Goal: Navigation & Orientation: Find specific page/section

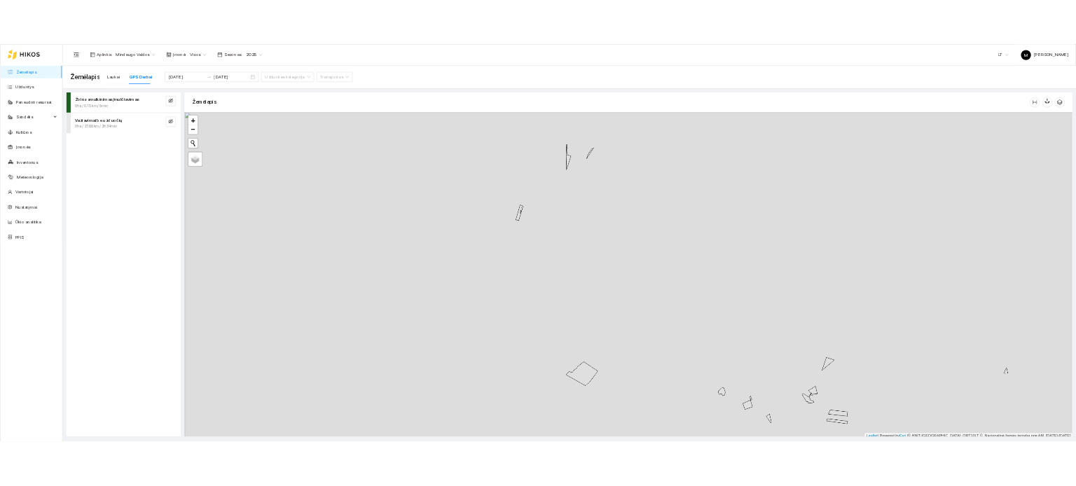
scroll to position [4, 0]
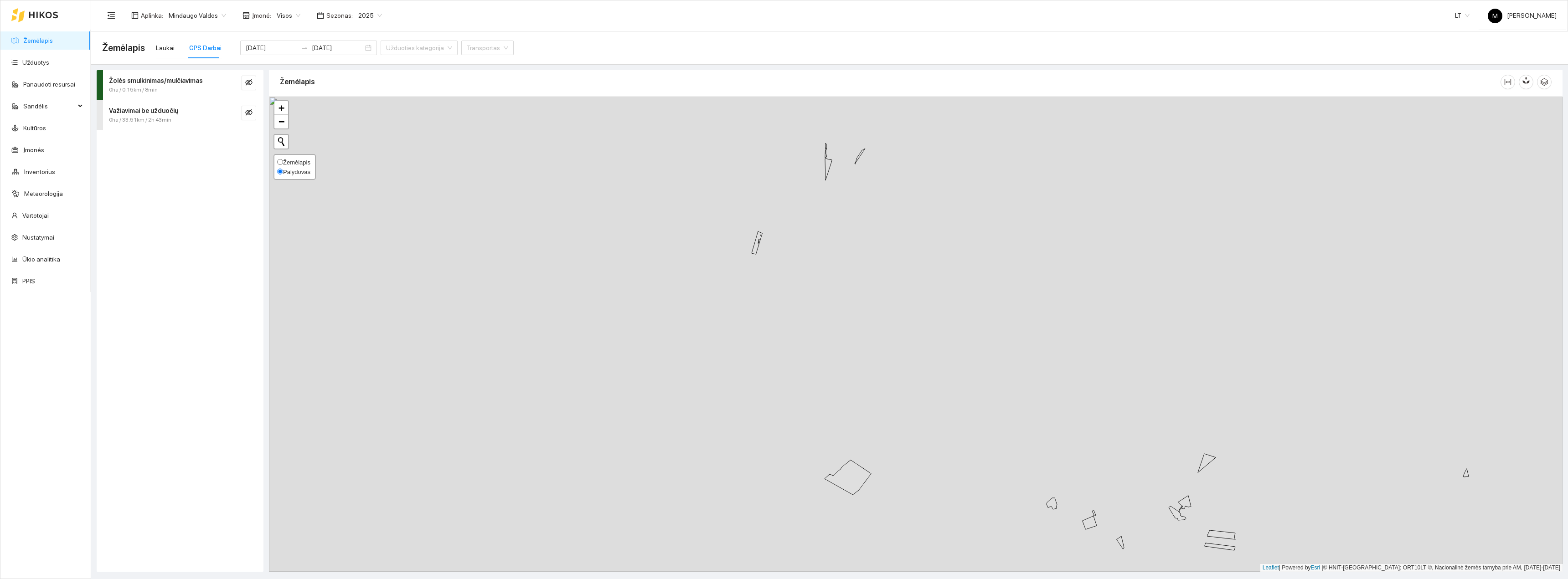
click at [280, 155] on div "Žemėlapis Palydovas" at bounding box center [294, 167] width 42 height 26
click at [286, 166] on label "Žemėlapis" at bounding box center [293, 162] width 33 height 10
click at [283, 165] on input "Žemėlapis" at bounding box center [280, 162] width 6 height 6
radio input "true"
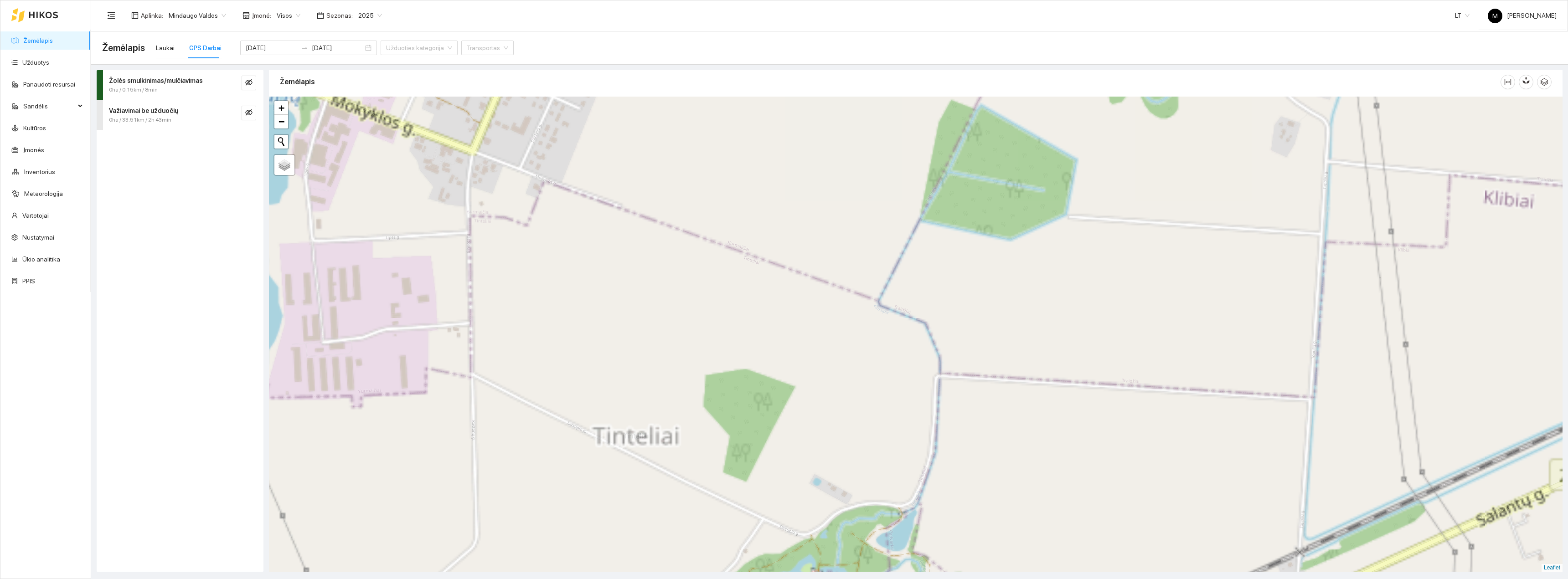
drag, startPoint x: 441, startPoint y: 250, endPoint x: 589, endPoint y: 403, distance: 212.9
click at [589, 403] on div "+ − Nieko nerasta. Bandykite dar kartą. Žemėlapis Palydovas Leaflet" at bounding box center [915, 334] width 1293 height 476
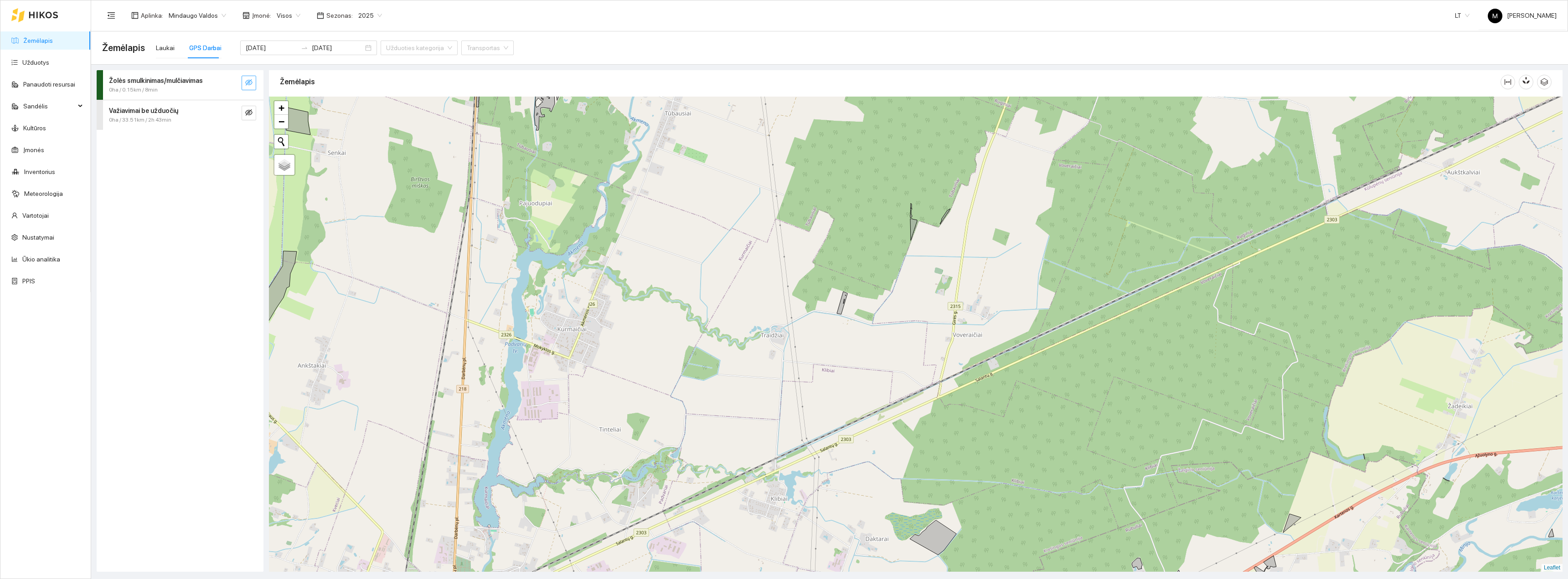
click at [248, 85] on icon "eye-invisible" at bounding box center [249, 83] width 7 height 7
click at [248, 107] on button "button" at bounding box center [249, 113] width 14 height 14
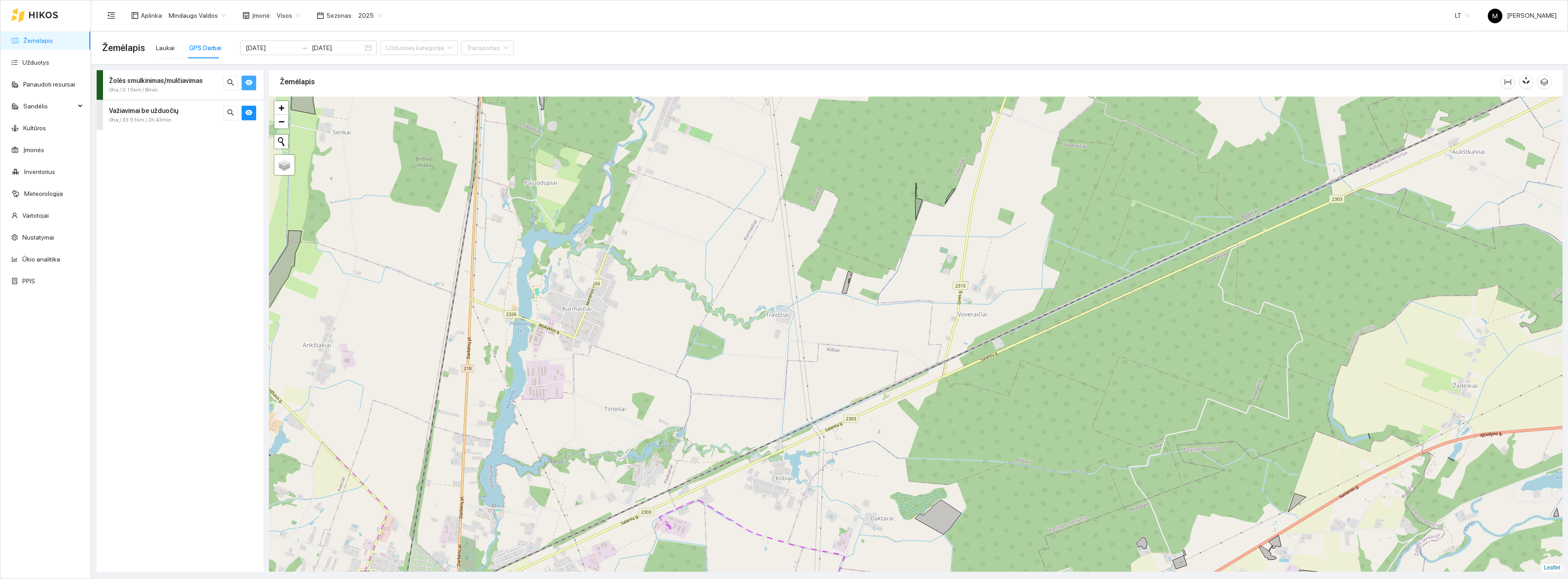
drag, startPoint x: 662, startPoint y: 541, endPoint x: 668, endPoint y: 517, distance: 24.7
click at [668, 517] on div "+ − Nieko nerasta. Bandykite dar kartą. Žemėlapis Palydovas Leaflet" at bounding box center [915, 334] width 1293 height 476
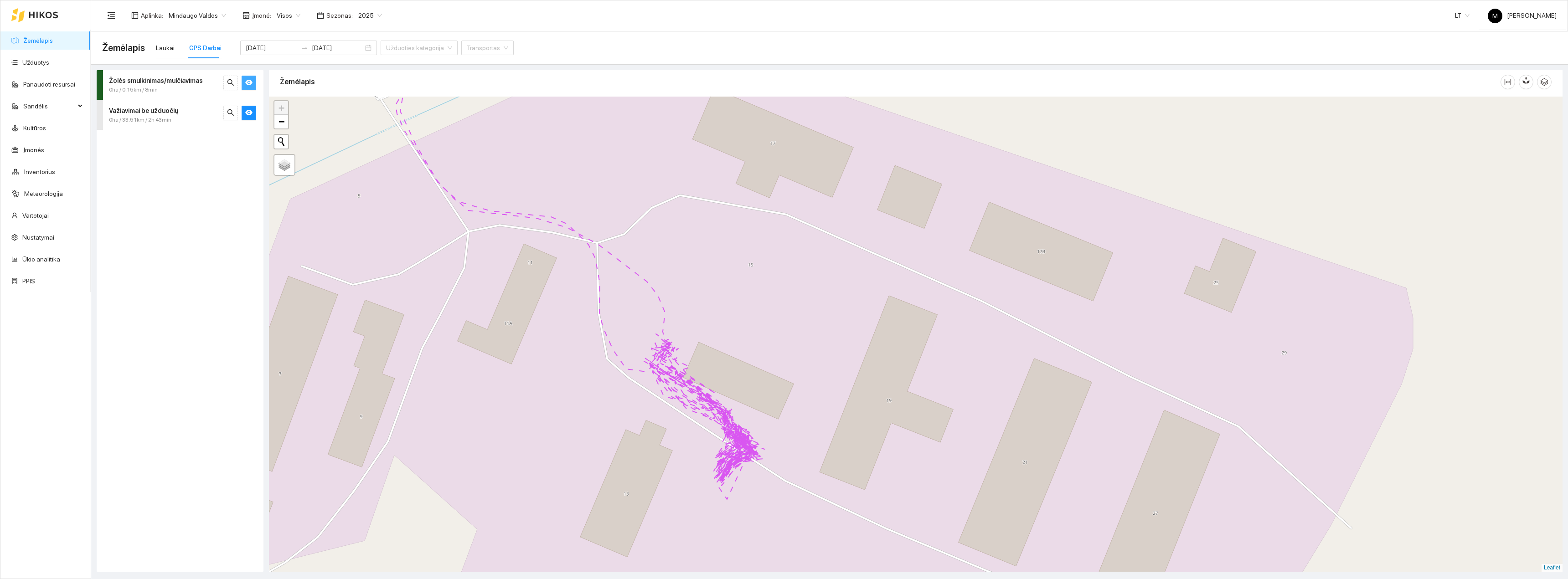
drag, startPoint x: 701, startPoint y: 522, endPoint x: 666, endPoint y: 470, distance: 62.7
click at [666, 470] on div "+ − Nieko nerasta. Bandykite dar kartą. Žemėlapis Palydovas Leaflet" at bounding box center [915, 334] width 1293 height 476
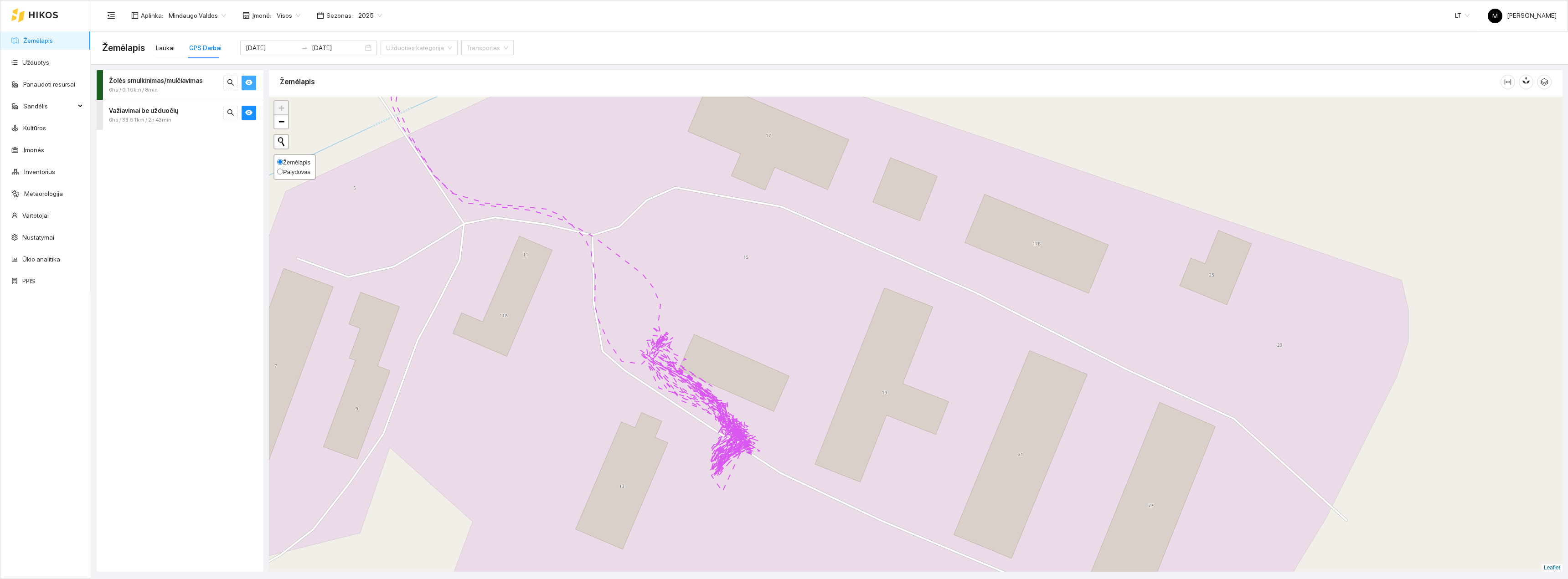
click at [301, 174] on span "Palydovas" at bounding box center [297, 172] width 27 height 7
click at [283, 174] on input "Palydovas" at bounding box center [280, 171] width 6 height 6
radio input "true"
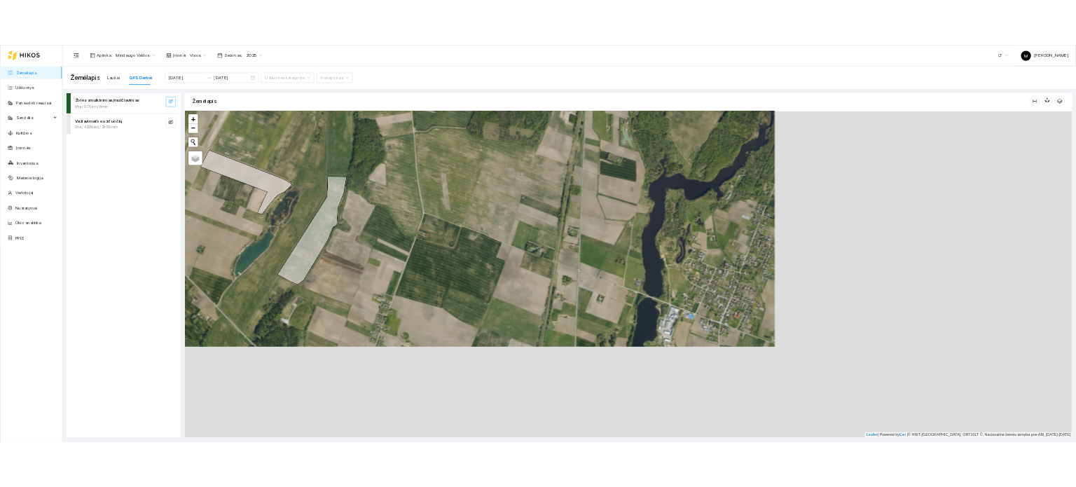
scroll to position [4, 0]
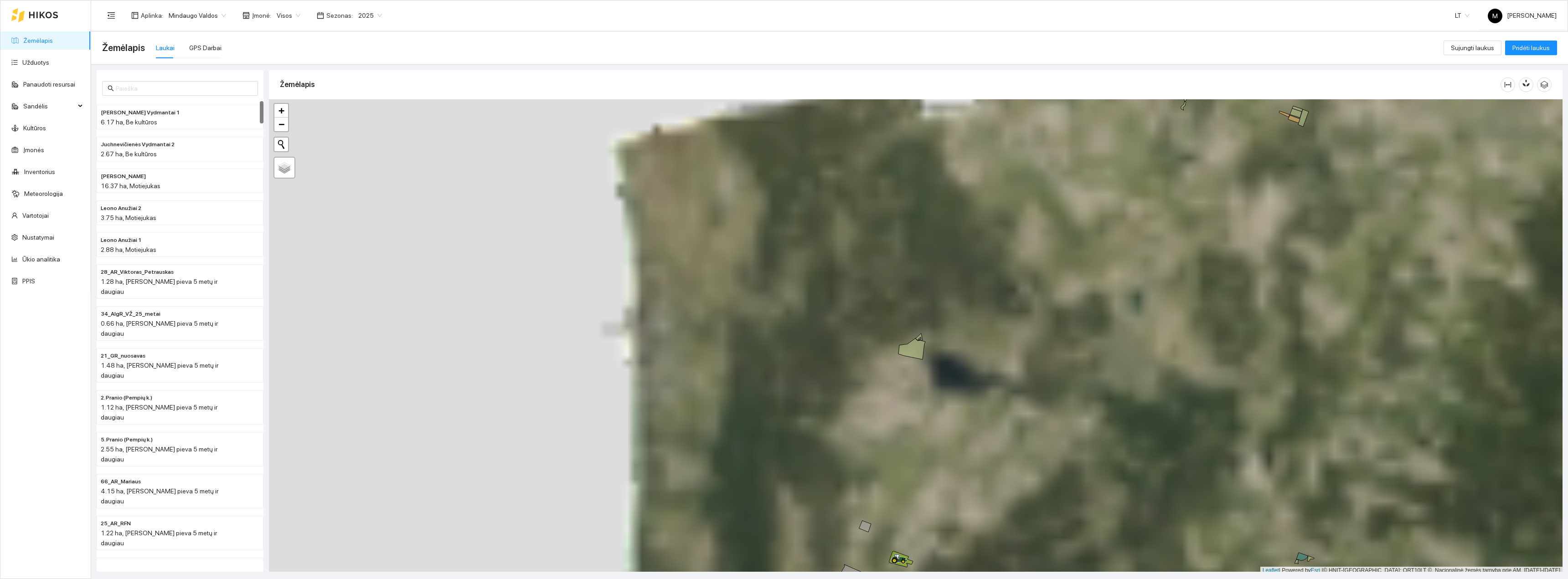
scroll to position [3, 0]
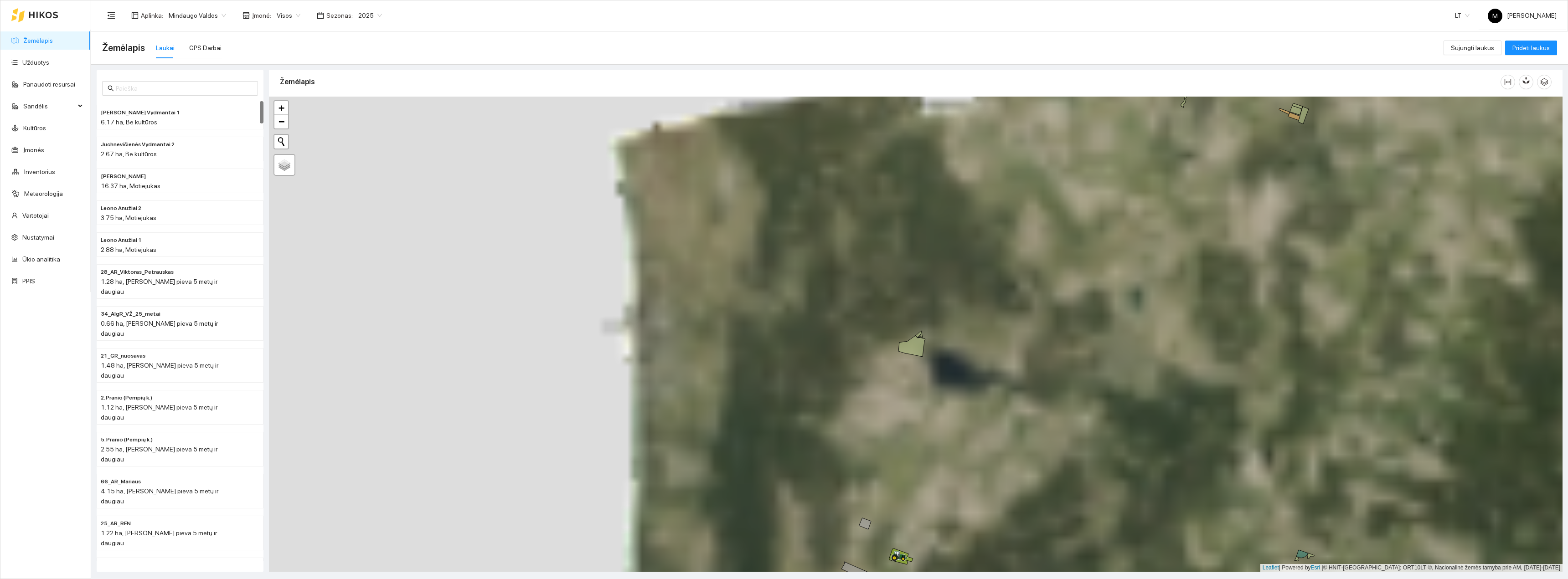
drag, startPoint x: 912, startPoint y: 505, endPoint x: 928, endPoint y: 324, distance: 181.7
click at [928, 324] on div "+ − Nieko nerasta. Bandykite dar kartą. Žemėlapis Palydovas Leaflet | Powered b…" at bounding box center [915, 334] width 1293 height 476
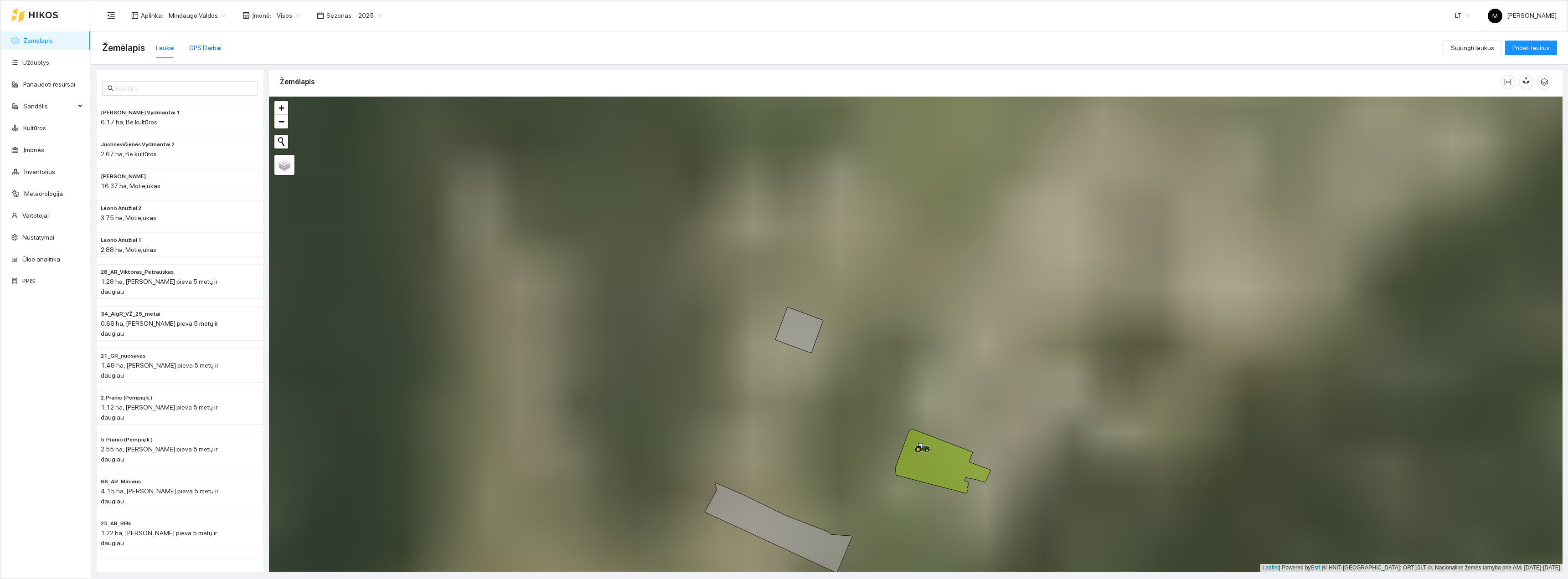
click at [206, 51] on div "GPS Darbai" at bounding box center [206, 47] width 33 height 10
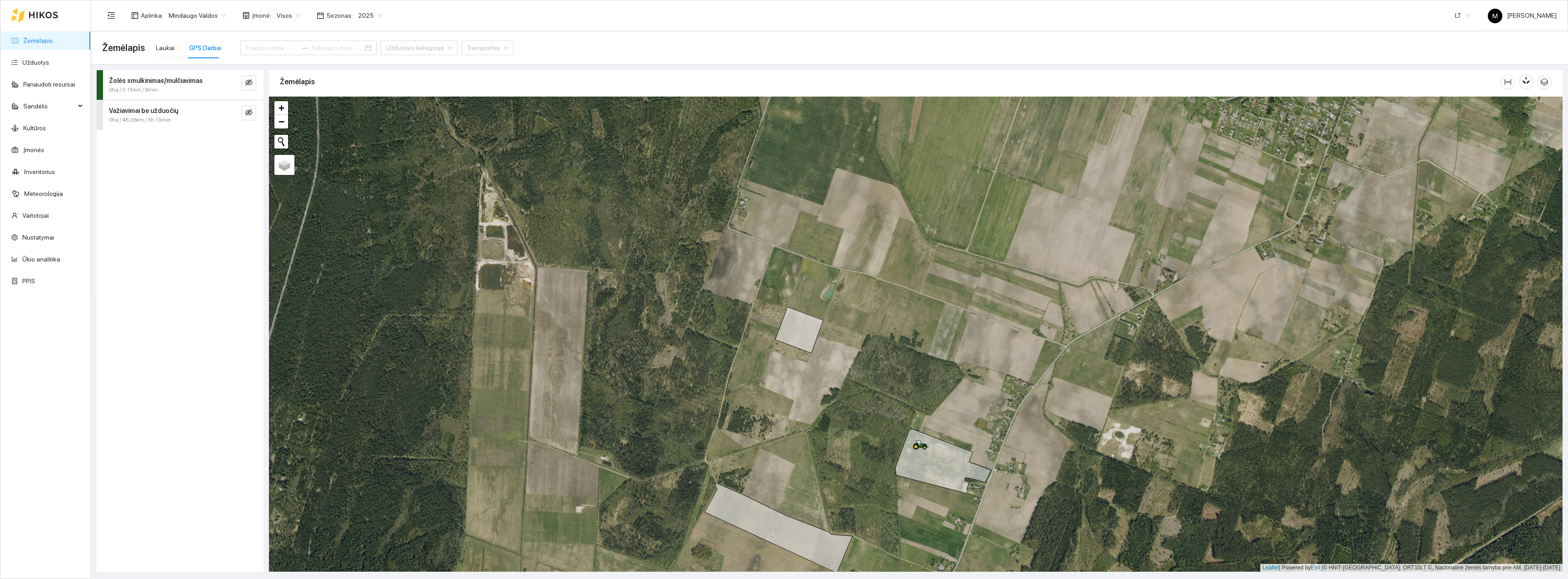
click at [260, 115] on div "Važiavimai be užduočių 0ha / 46.26km / 3h 13min" at bounding box center [180, 115] width 167 height 30
click at [250, 113] on icon "eye-invisible" at bounding box center [249, 112] width 7 height 7
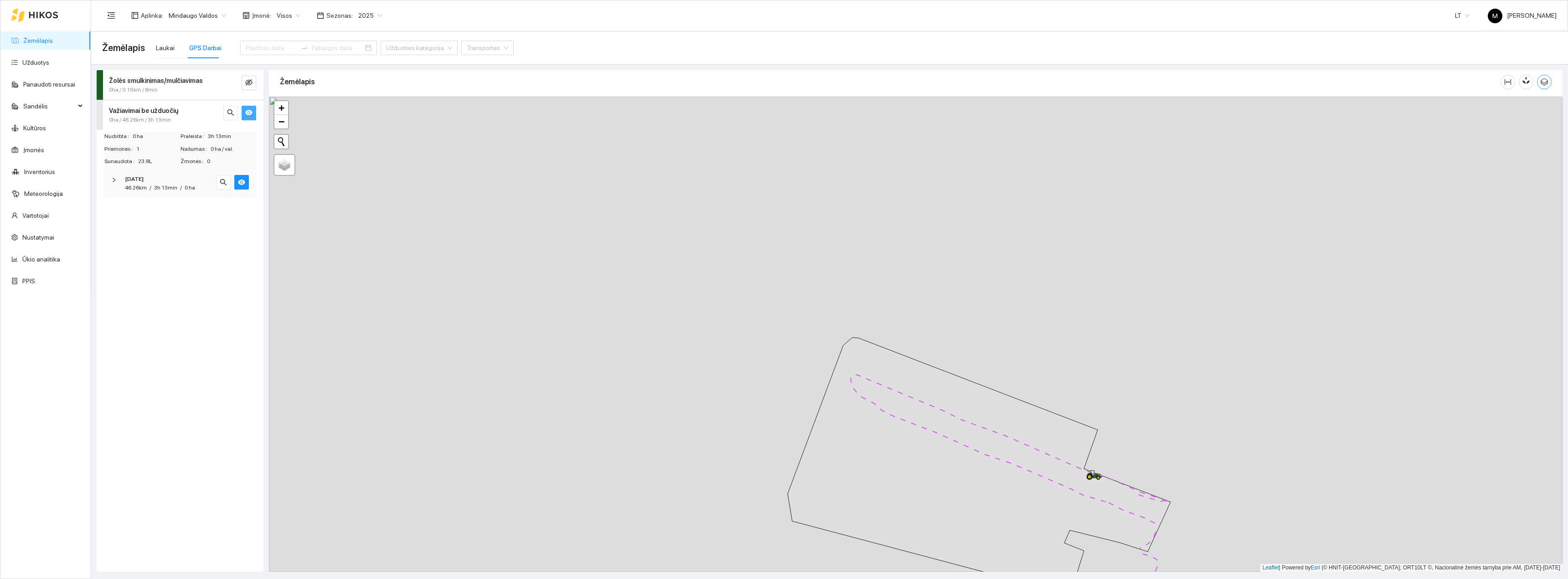
click at [1547, 86] on icon "button" at bounding box center [1544, 82] width 8 height 8
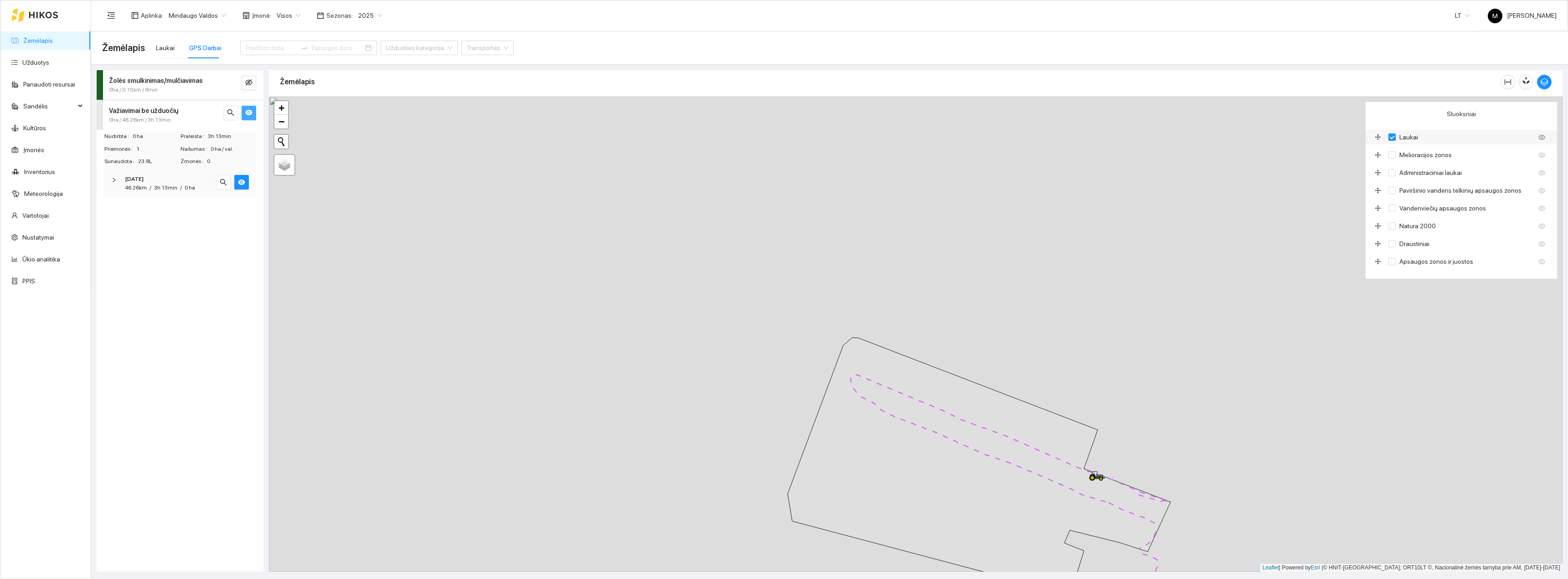
click at [1392, 136] on input "Laukai" at bounding box center [1392, 137] width 7 height 7
checkbox input "false"
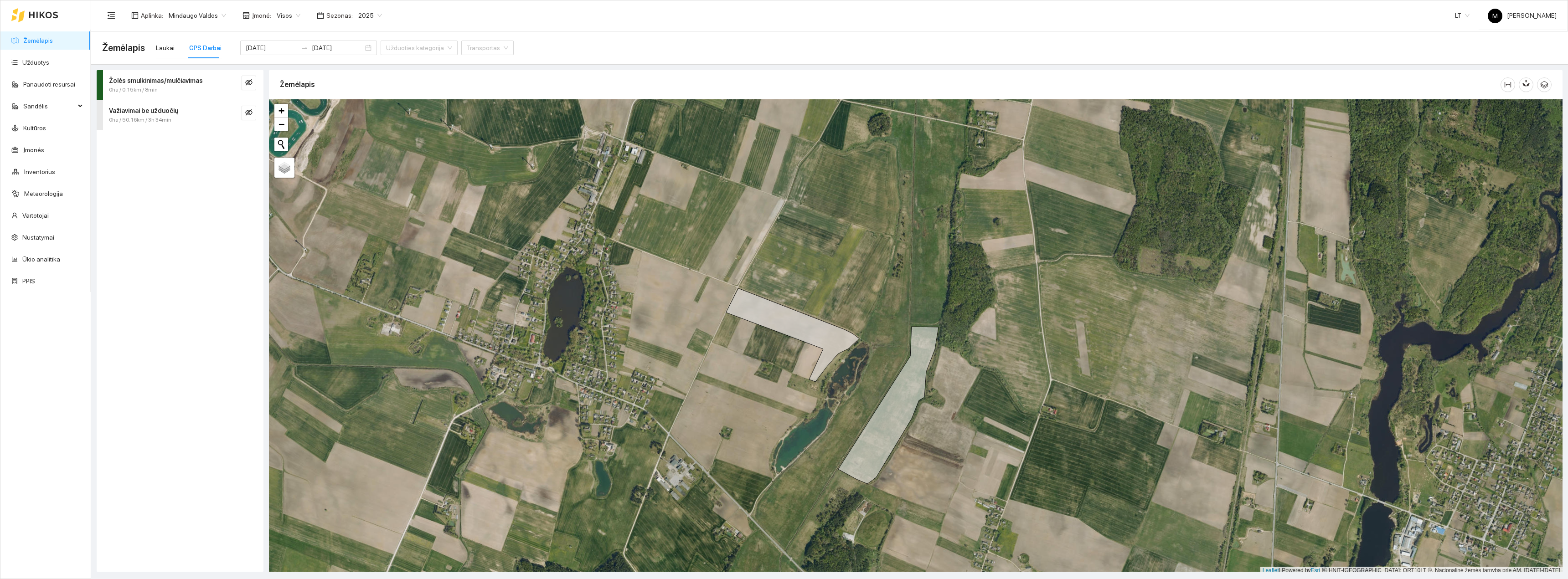
scroll to position [3, 0]
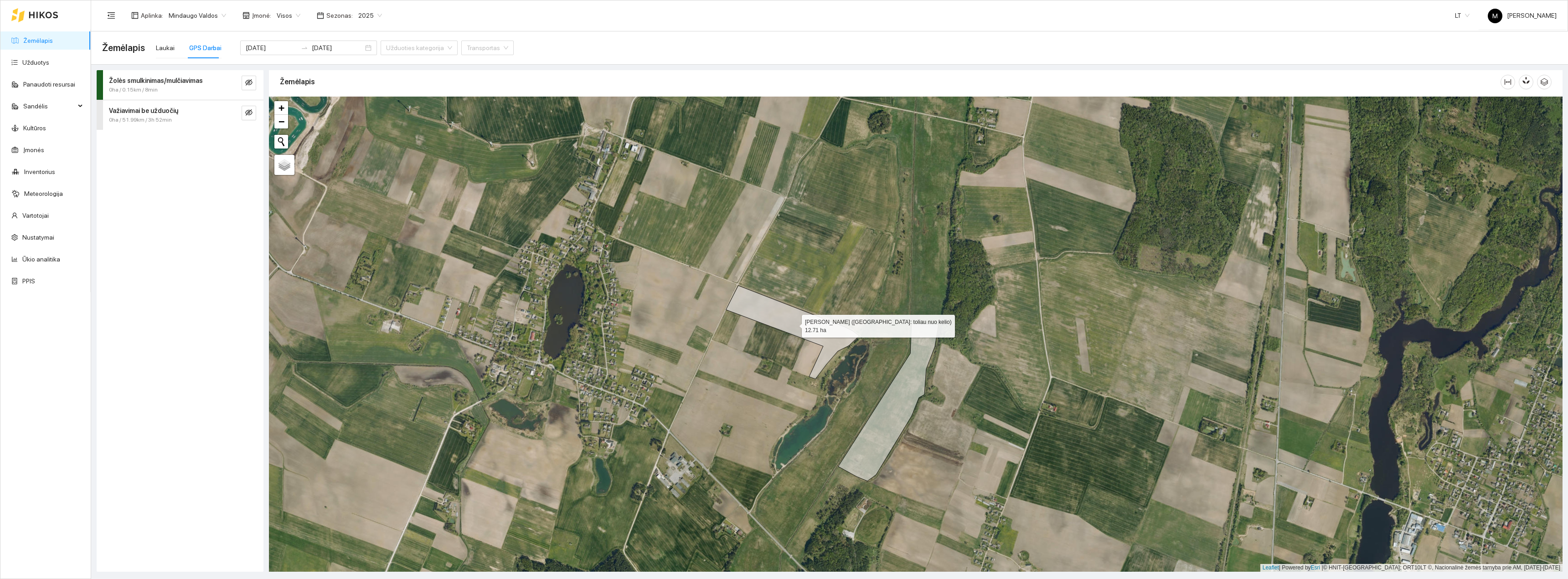
click at [796, 322] on icon at bounding box center [792, 332] width 133 height 94
click at [37, 42] on link "Žemėlapis" at bounding box center [38, 40] width 30 height 7
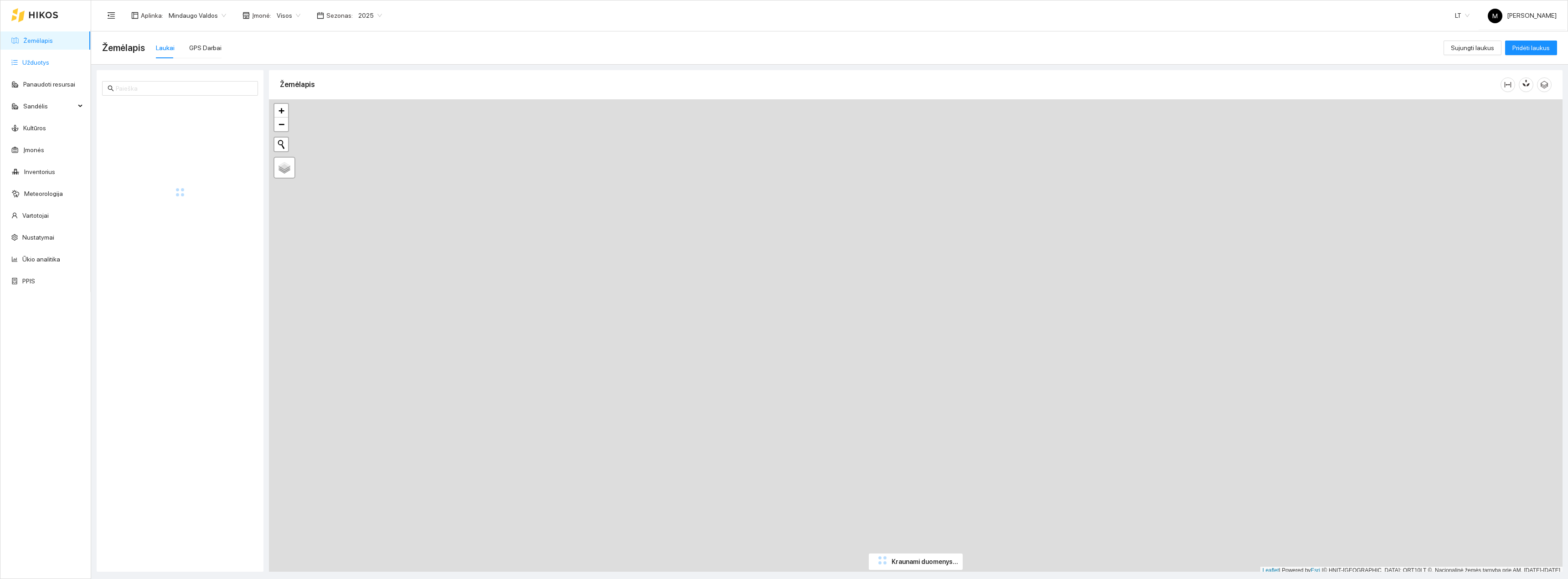
click at [39, 62] on link "Užduotys" at bounding box center [35, 62] width 27 height 7
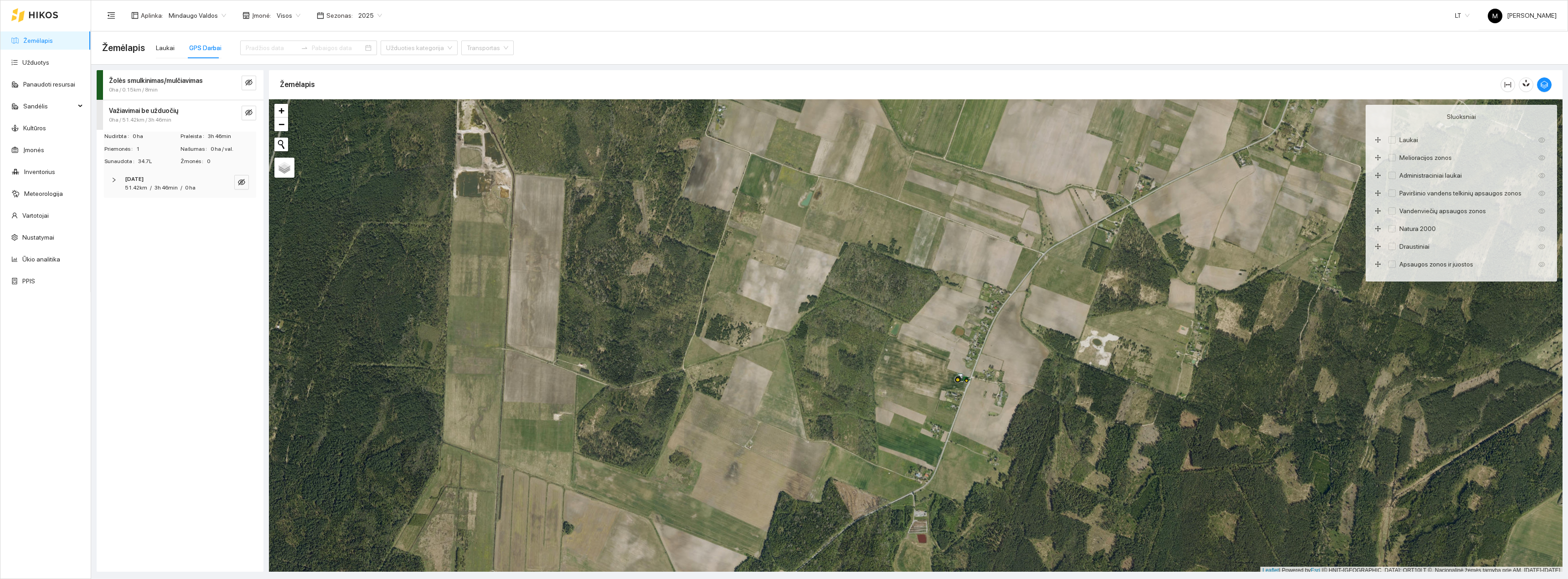
scroll to position [3, 0]
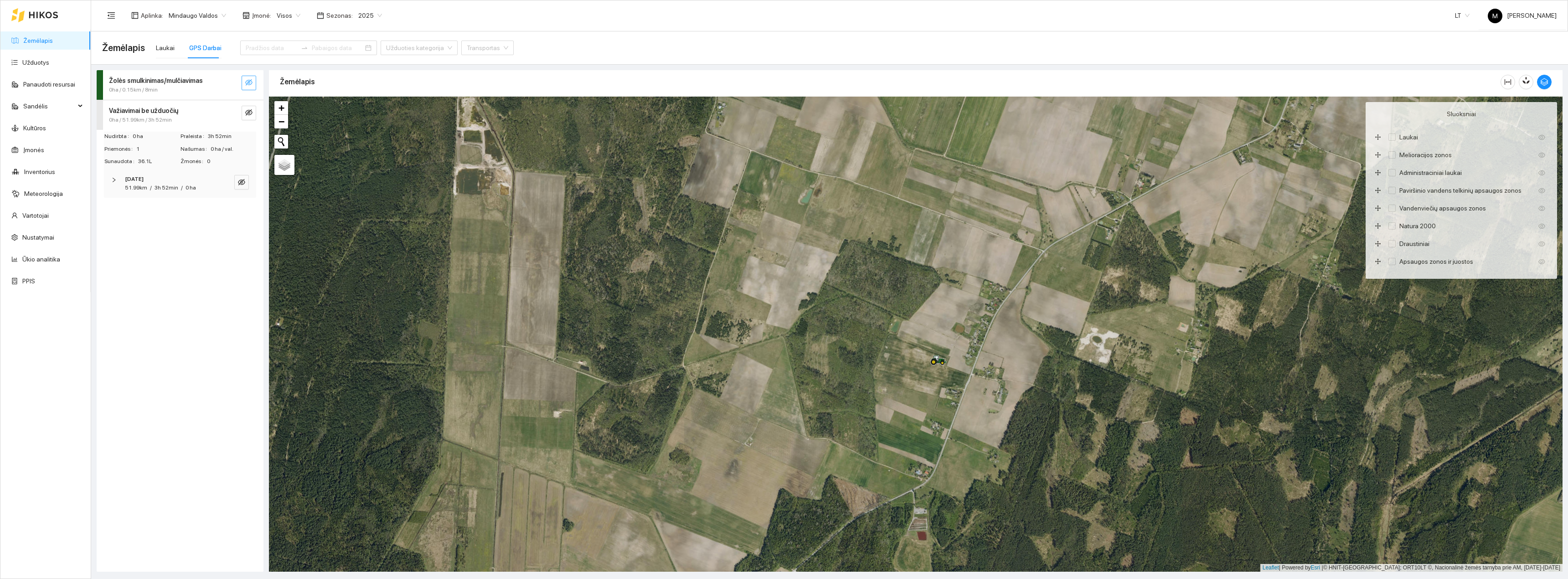
click at [247, 88] on button "button" at bounding box center [249, 83] width 14 height 14
click at [247, 86] on icon "eye" at bounding box center [249, 82] width 7 height 7
click at [247, 115] on icon "eye-invisible" at bounding box center [249, 113] width 7 height 7
